Goal: Transaction & Acquisition: Purchase product/service

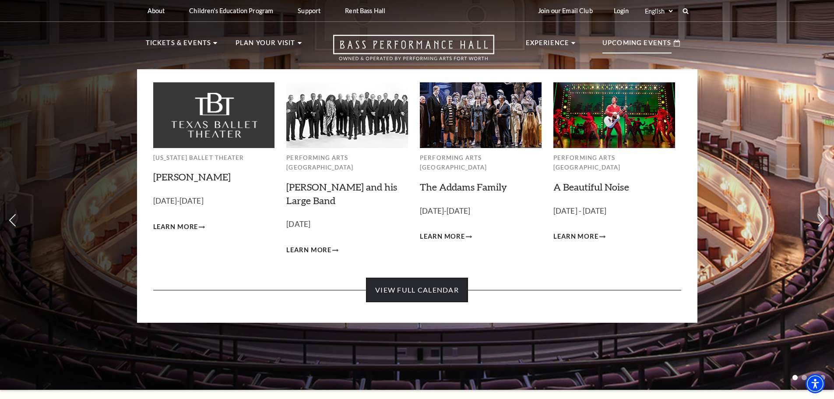
click at [447, 279] on link "View Full Calendar" at bounding box center [417, 289] width 102 height 25
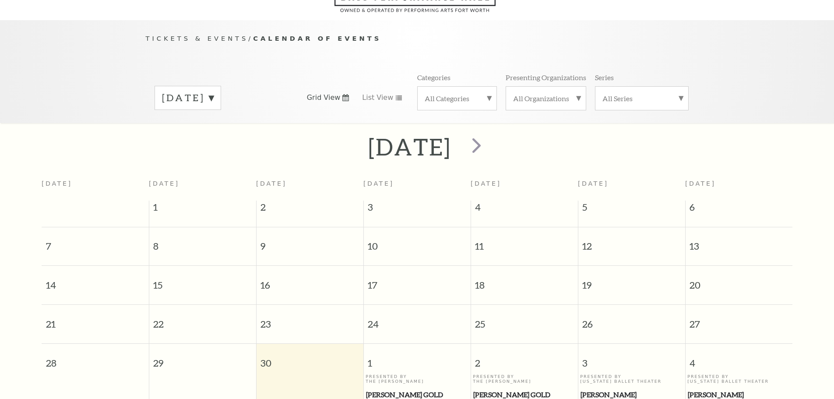
scroll to position [77, 0]
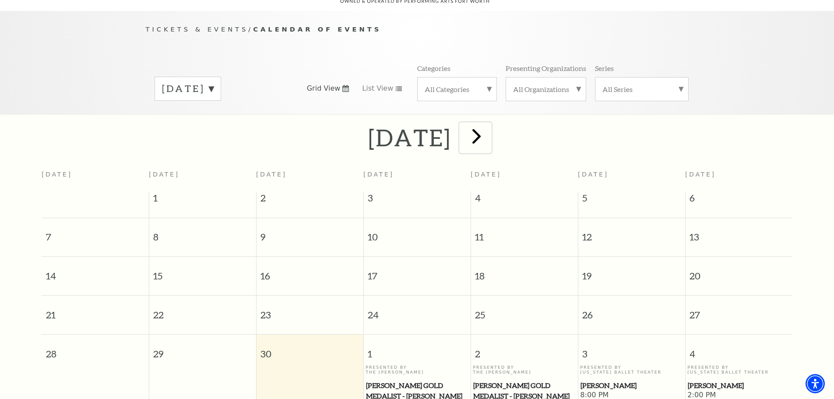
click at [489, 129] on span "next" at bounding box center [476, 135] width 25 height 25
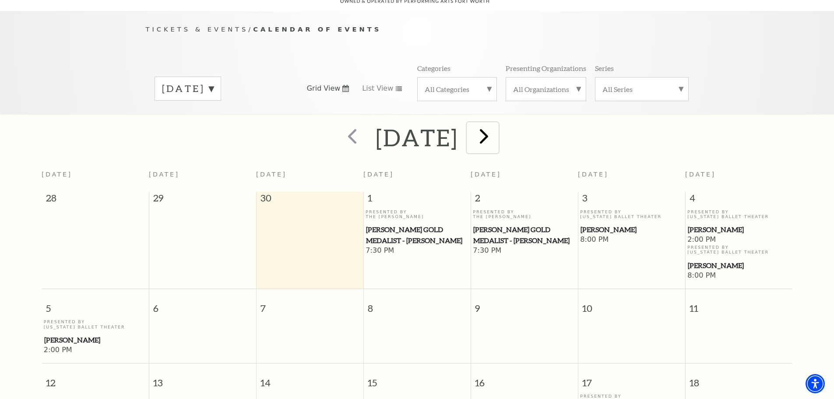
click at [496, 129] on span "next" at bounding box center [483, 135] width 25 height 25
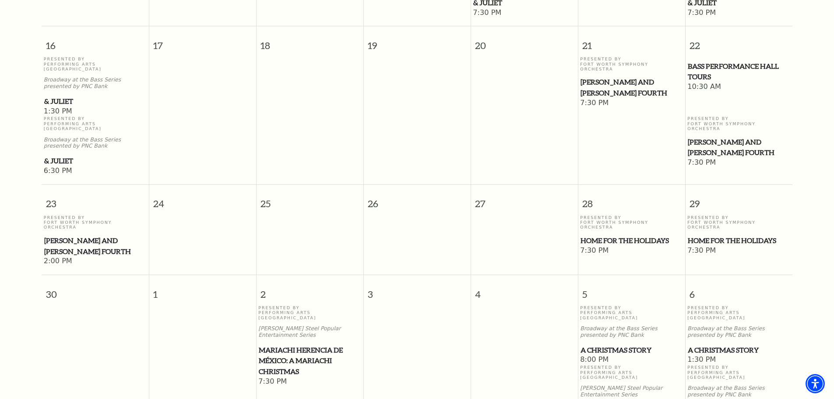
scroll to position [690, 0]
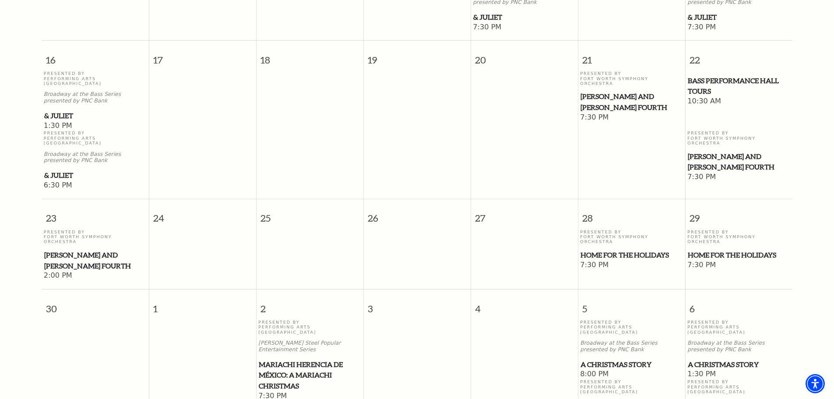
click at [624, 359] on span "A Christmas Story" at bounding box center [631, 364] width 102 height 11
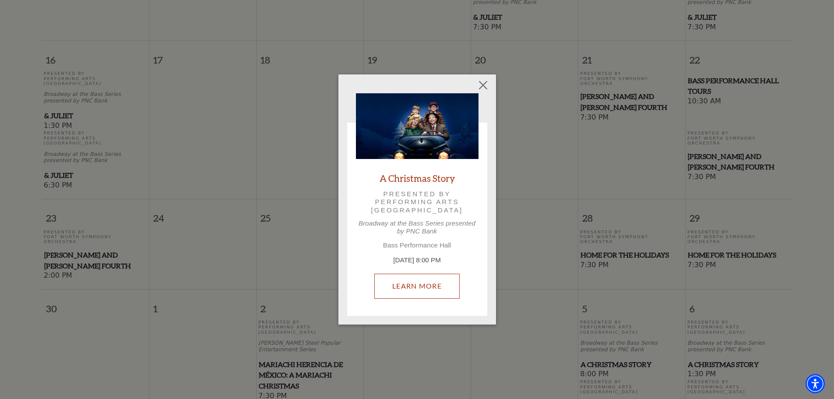
click at [447, 284] on link "Learn More" at bounding box center [416, 285] width 85 height 25
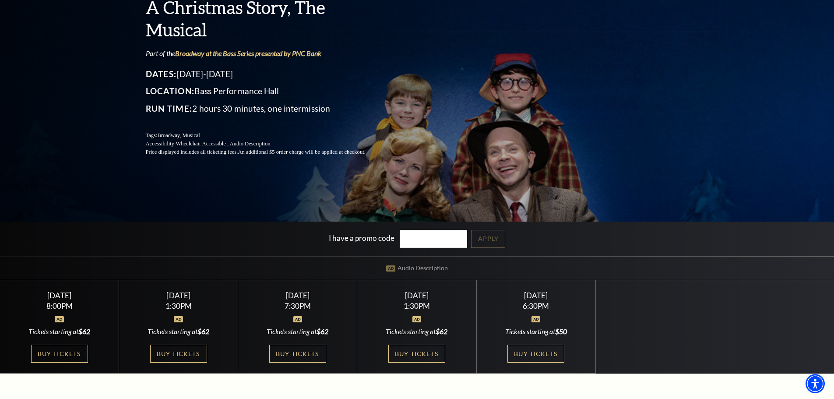
scroll to position [175, 0]
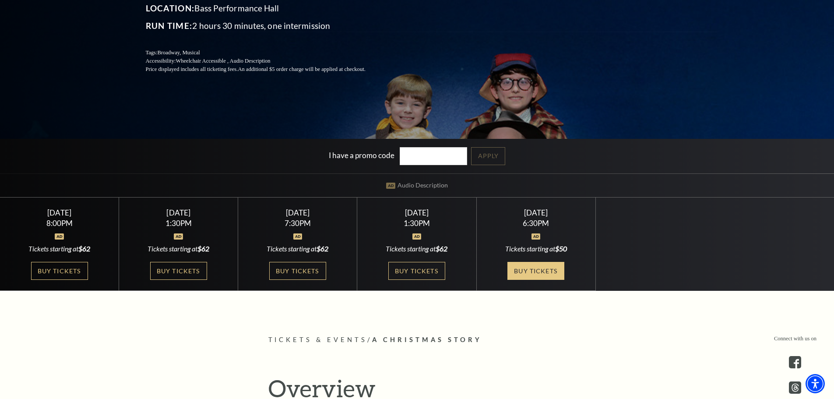
click at [553, 270] on link "Buy Tickets" at bounding box center [535, 271] width 57 height 18
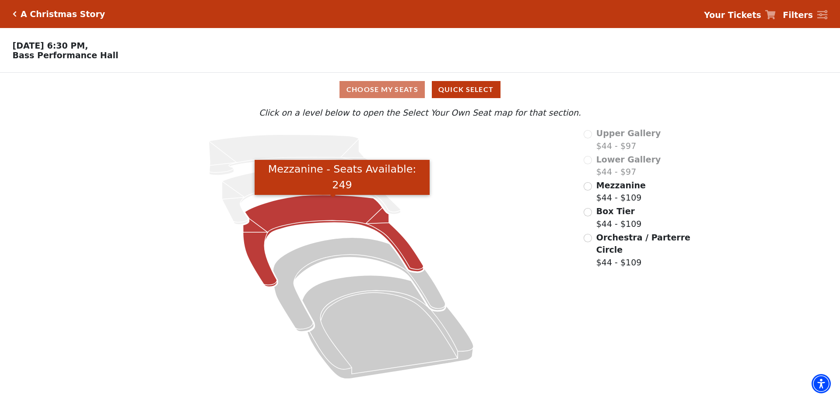
click at [346, 217] on icon "Mezzanine - Seats Available: 249" at bounding box center [333, 241] width 180 height 92
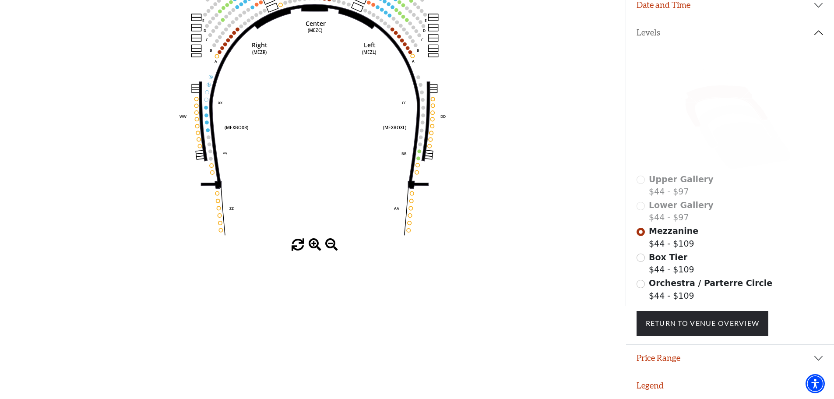
scroll to position [172, 0]
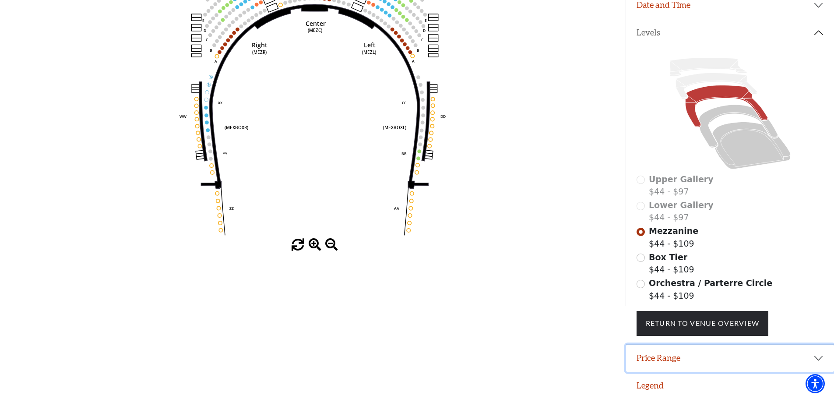
click at [660, 353] on button "Price Range" at bounding box center [730, 357] width 208 height 27
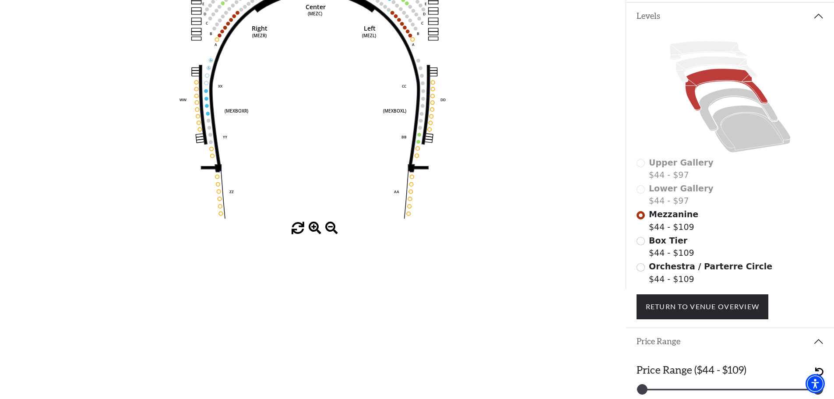
scroll to position [216, 0]
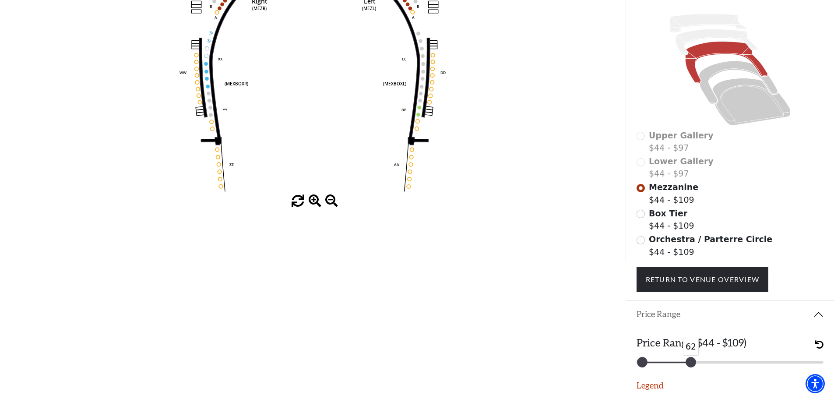
drag, startPoint x: 816, startPoint y: 361, endPoint x: 689, endPoint y: 365, distance: 126.9
click at [689, 365] on div at bounding box center [691, 362] width 10 height 10
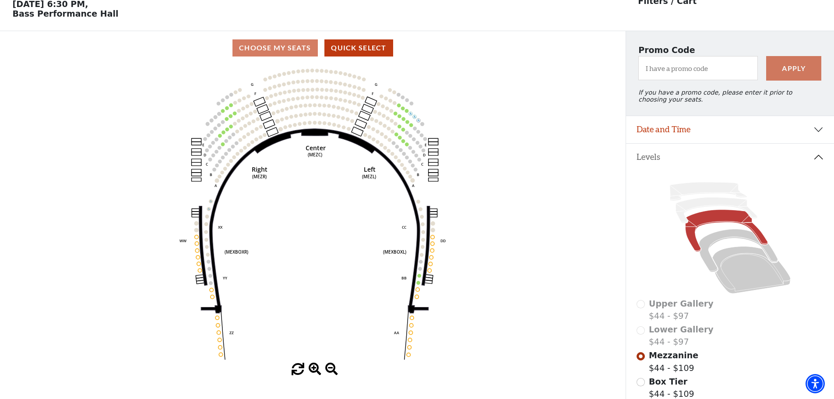
scroll to position [0, 0]
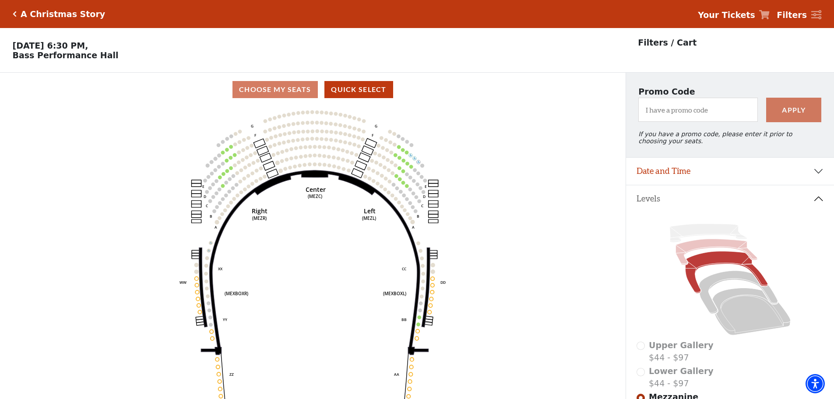
click at [713, 248] on icon at bounding box center [715, 252] width 81 height 26
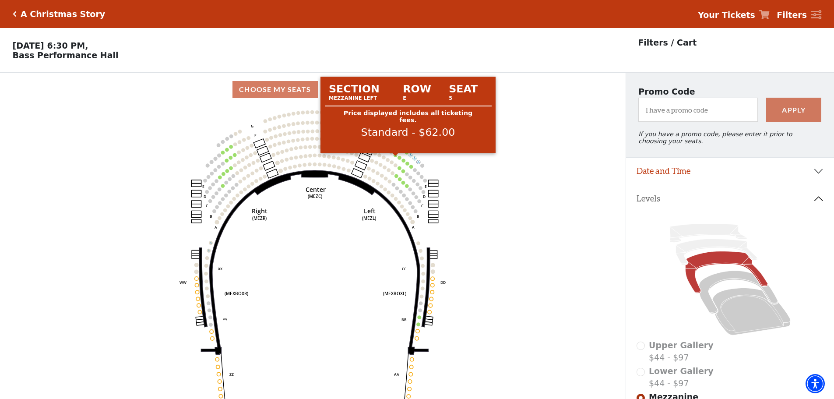
click at [395, 157] on circle at bounding box center [395, 155] width 4 height 4
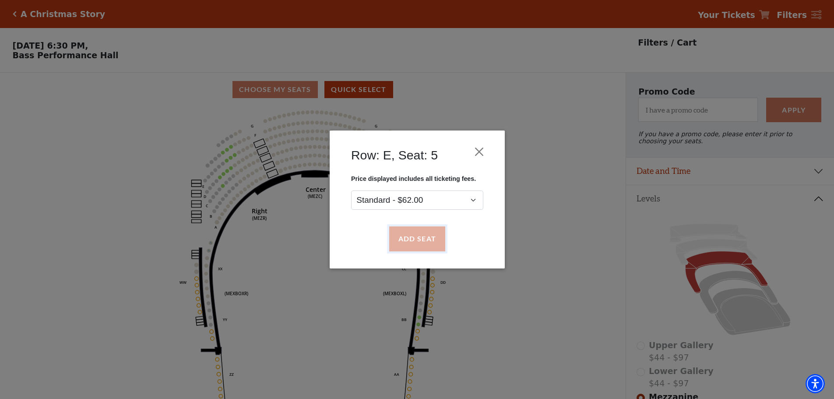
click at [432, 233] on button "Add Seat" at bounding box center [417, 239] width 56 height 25
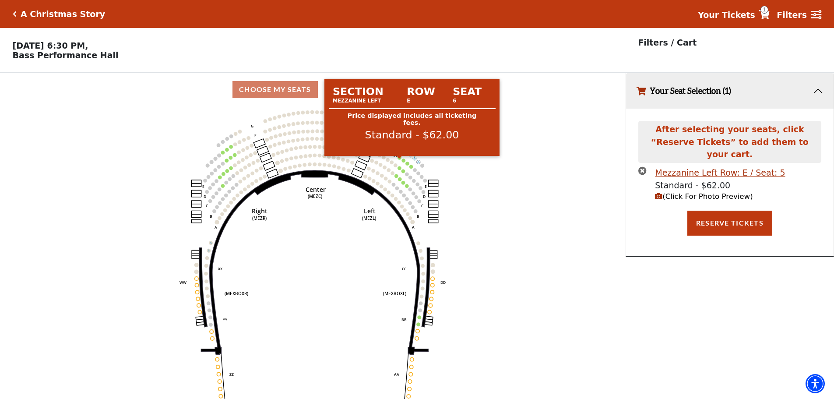
click at [400, 159] on circle at bounding box center [400, 158] width 4 height 4
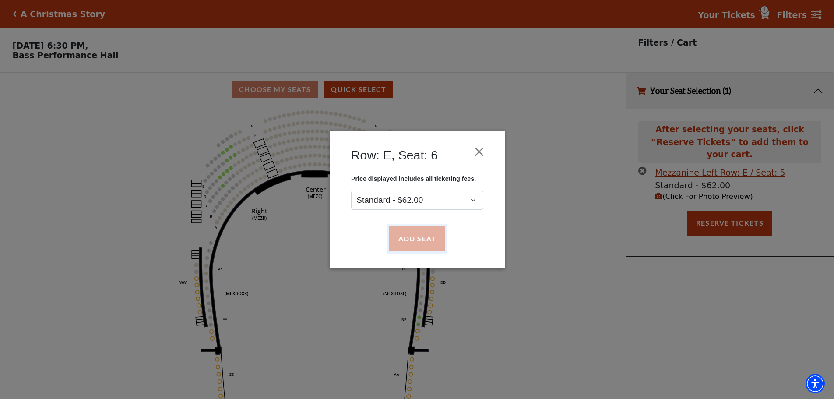
click at [428, 237] on button "Add Seat" at bounding box center [417, 239] width 56 height 25
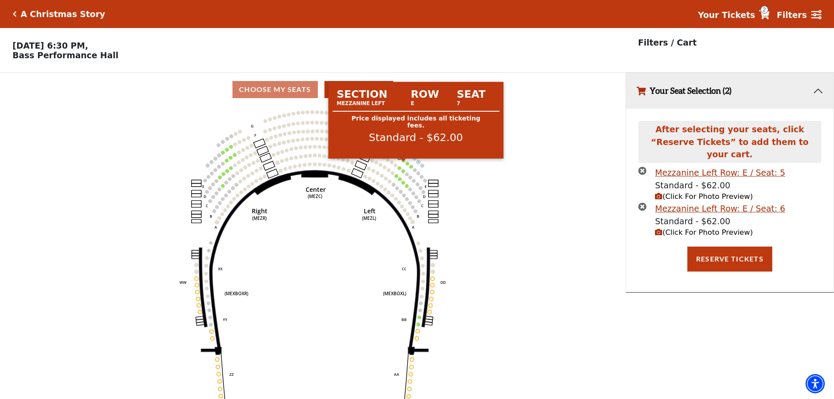
click at [403, 162] on circle at bounding box center [404, 160] width 4 height 4
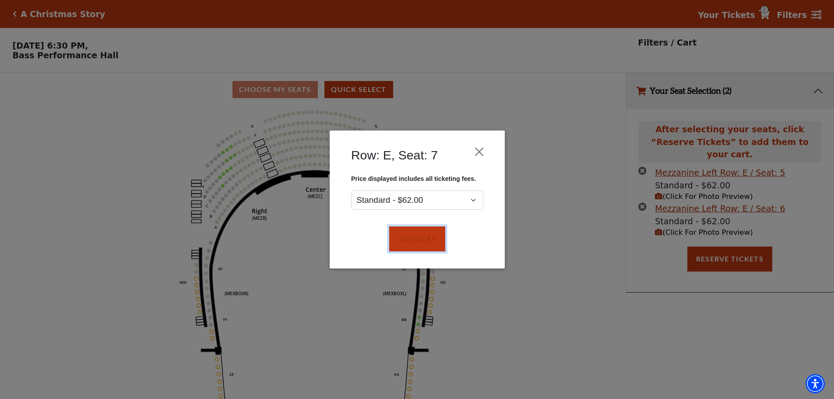
drag, startPoint x: 430, startPoint y: 235, endPoint x: 421, endPoint y: 206, distance: 31.1
click at [430, 236] on button "Add Seat" at bounding box center [417, 239] width 56 height 25
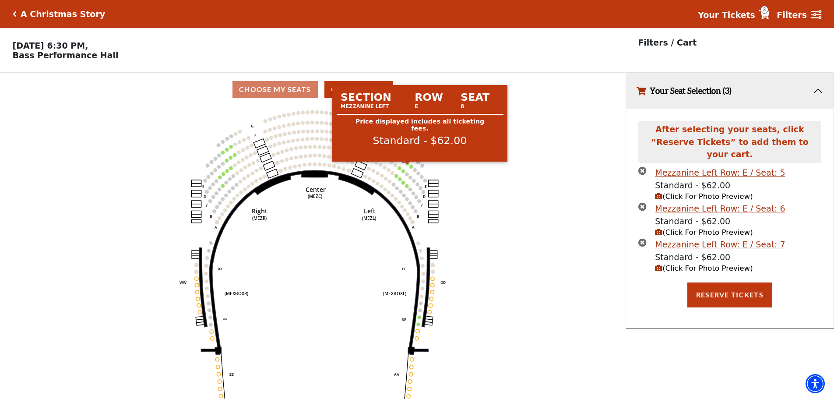
click at [407, 165] on circle at bounding box center [408, 163] width 4 height 4
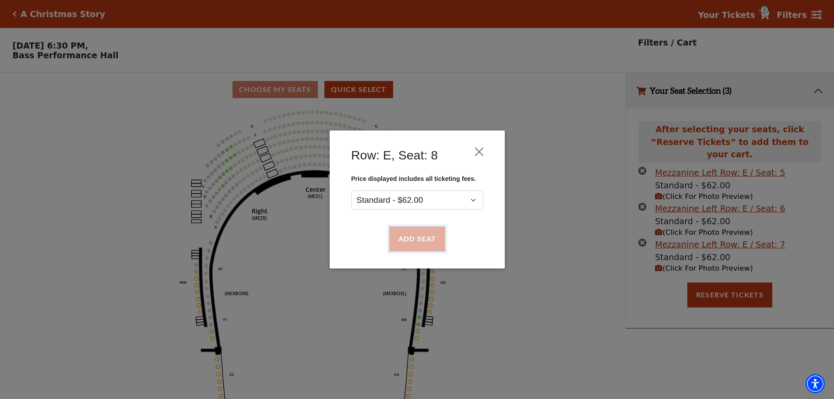
click at [429, 234] on button "Add Seat" at bounding box center [417, 239] width 56 height 25
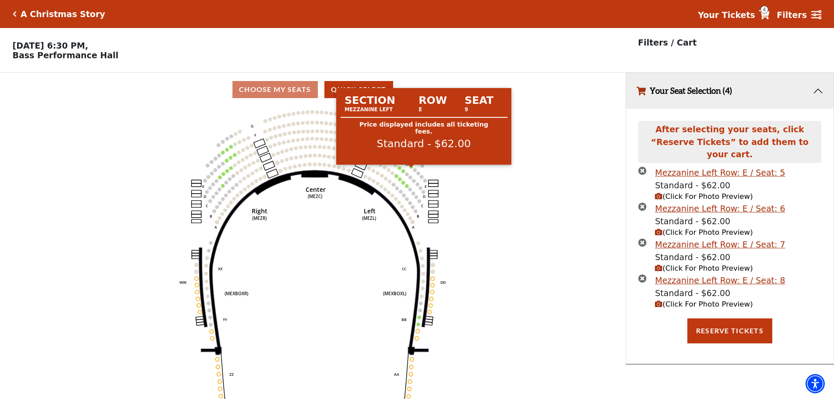
click at [412, 168] on circle at bounding box center [411, 167] width 4 height 4
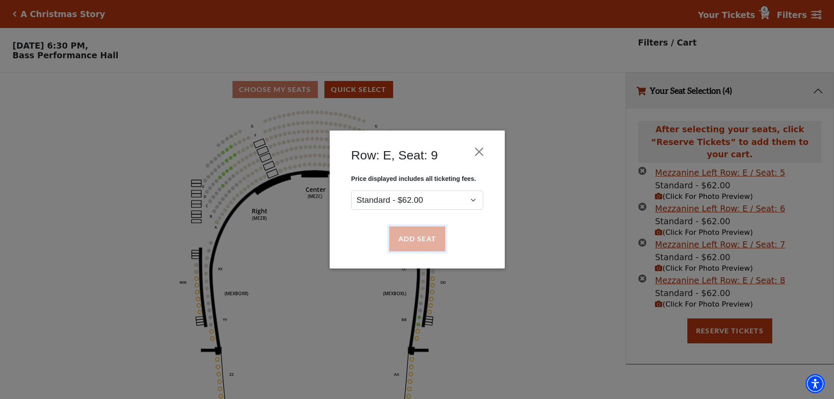
click at [435, 234] on button "Add Seat" at bounding box center [417, 239] width 56 height 25
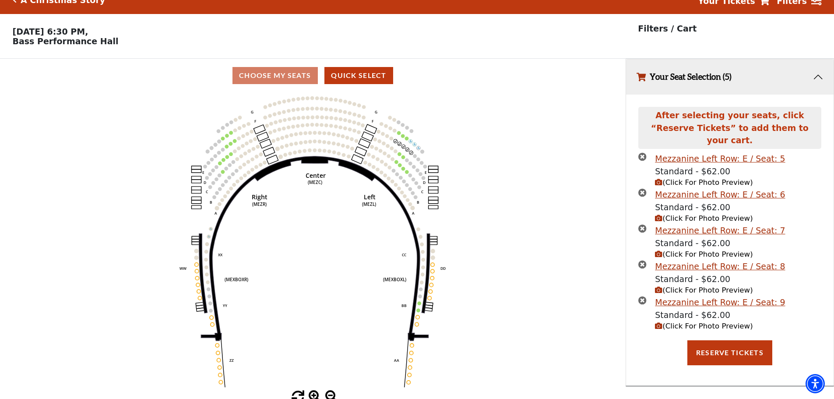
scroll to position [21, 0]
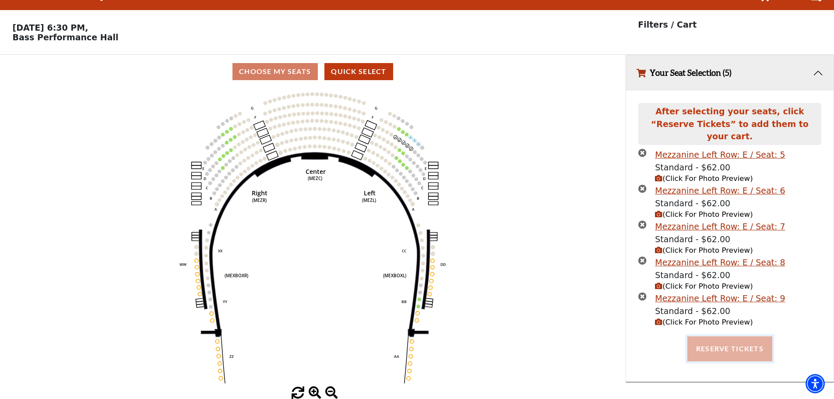
click at [712, 338] on button "Reserve Tickets" at bounding box center [729, 348] width 85 height 25
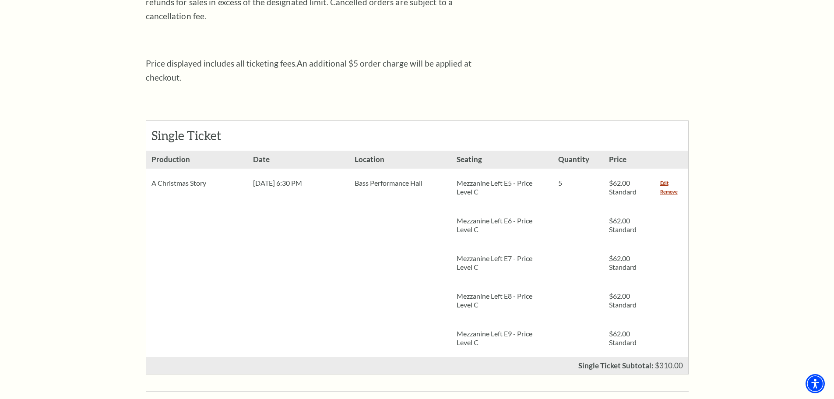
scroll to position [306, 0]
